Goal: Find specific page/section: Find specific page/section

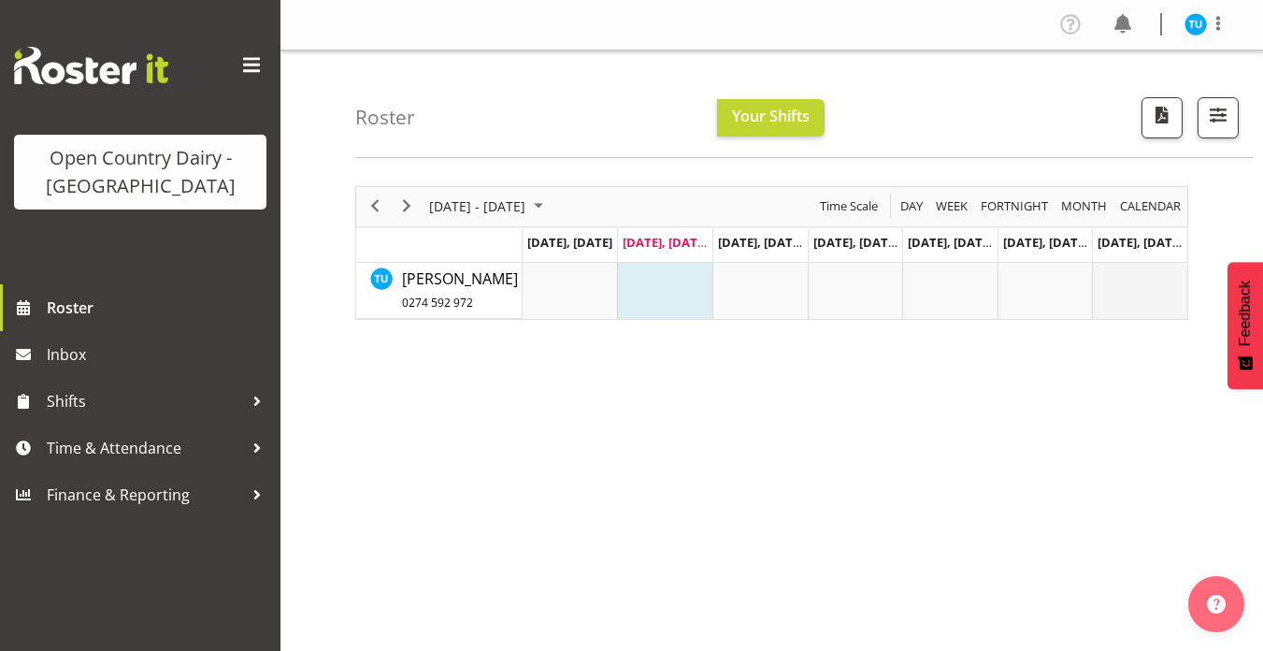
click at [1147, 295] on td "Timeline Week of August 12, 2025" at bounding box center [1139, 291] width 95 height 56
click at [1068, 282] on td "Timeline Week of August 12, 2025" at bounding box center [1045, 291] width 95 height 56
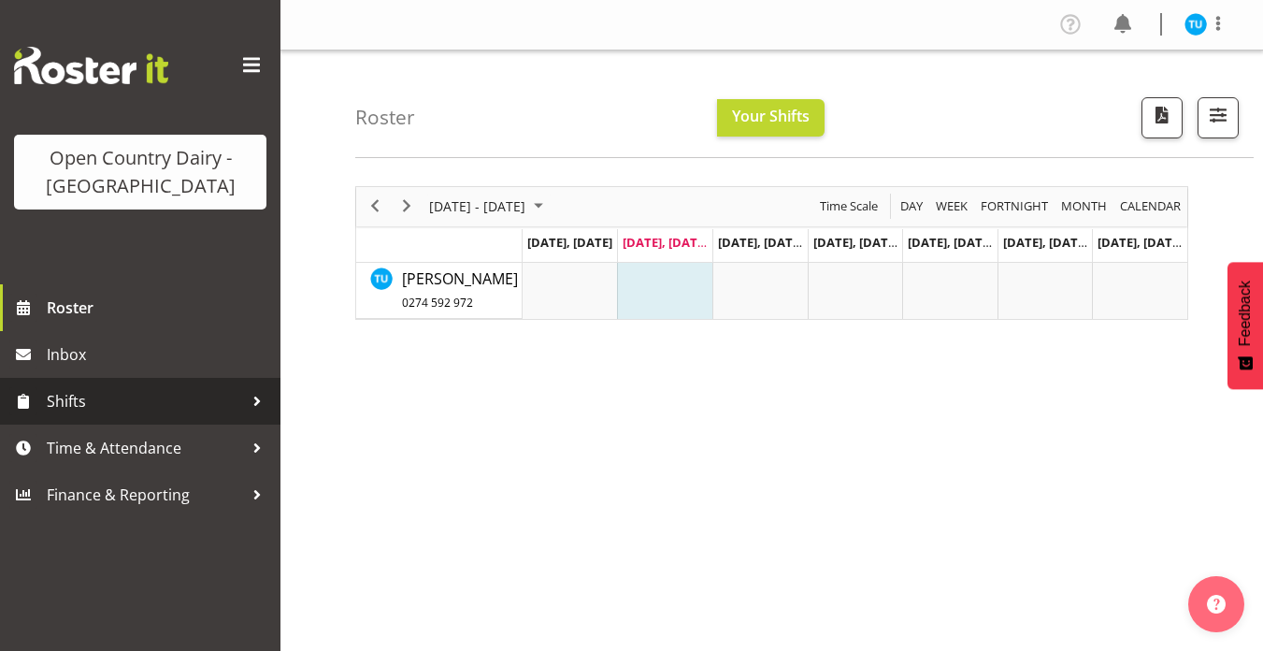
click at [143, 413] on span "Shifts" at bounding box center [145, 401] width 196 height 28
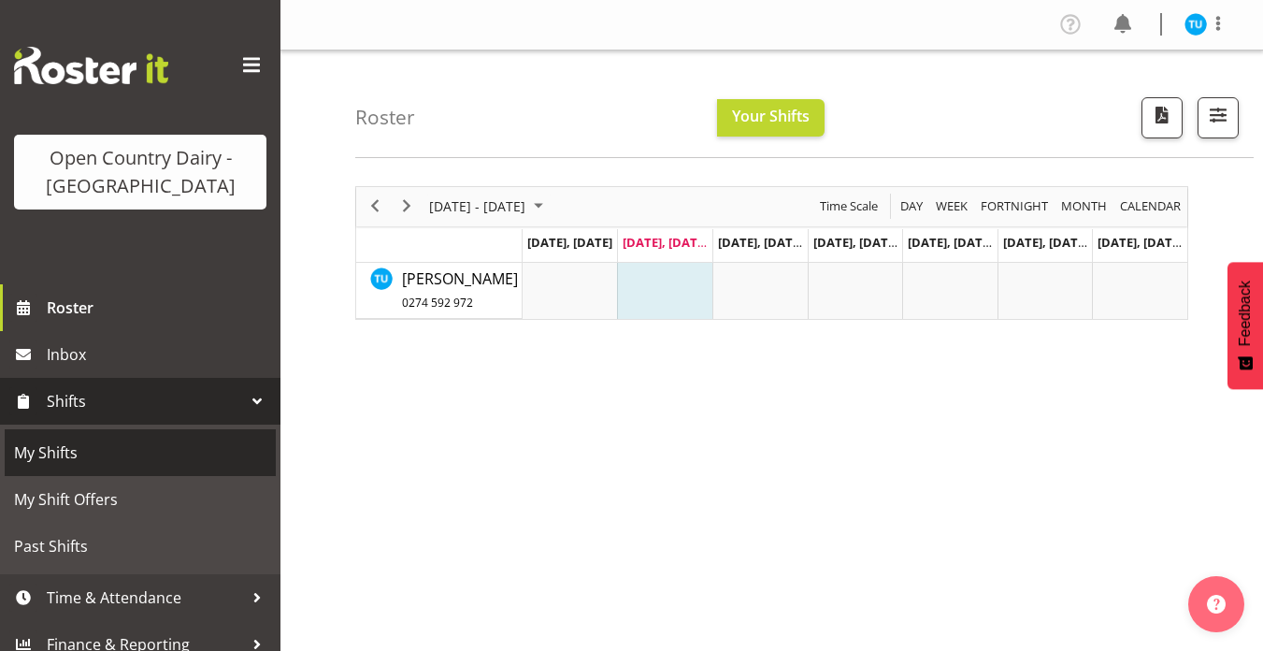
click at [73, 456] on span "My Shifts" at bounding box center [140, 453] width 252 height 28
